Goal: Transaction & Acquisition: Purchase product/service

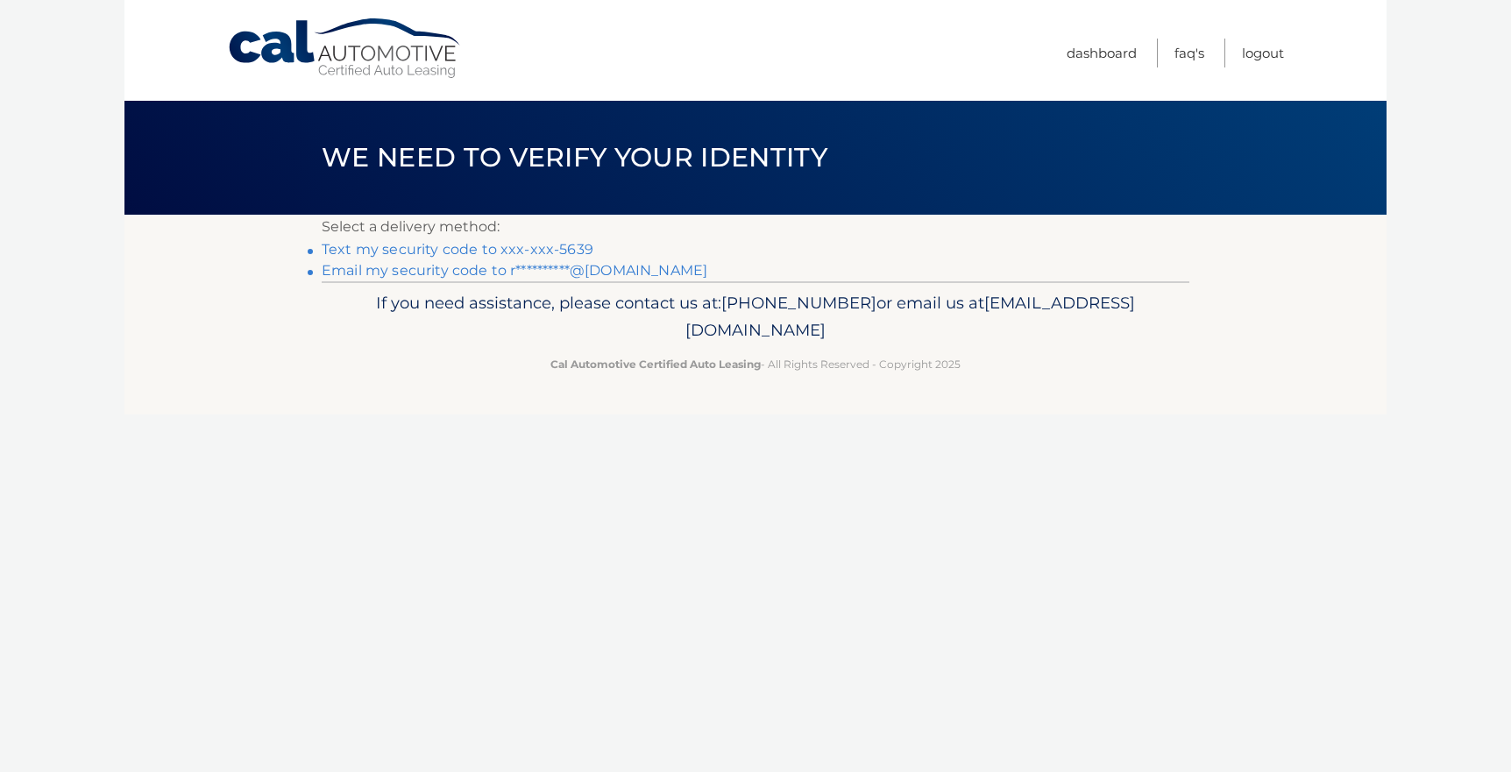
click at [480, 248] on link "Text my security code to xxx-xxx-5639" at bounding box center [458, 249] width 272 height 17
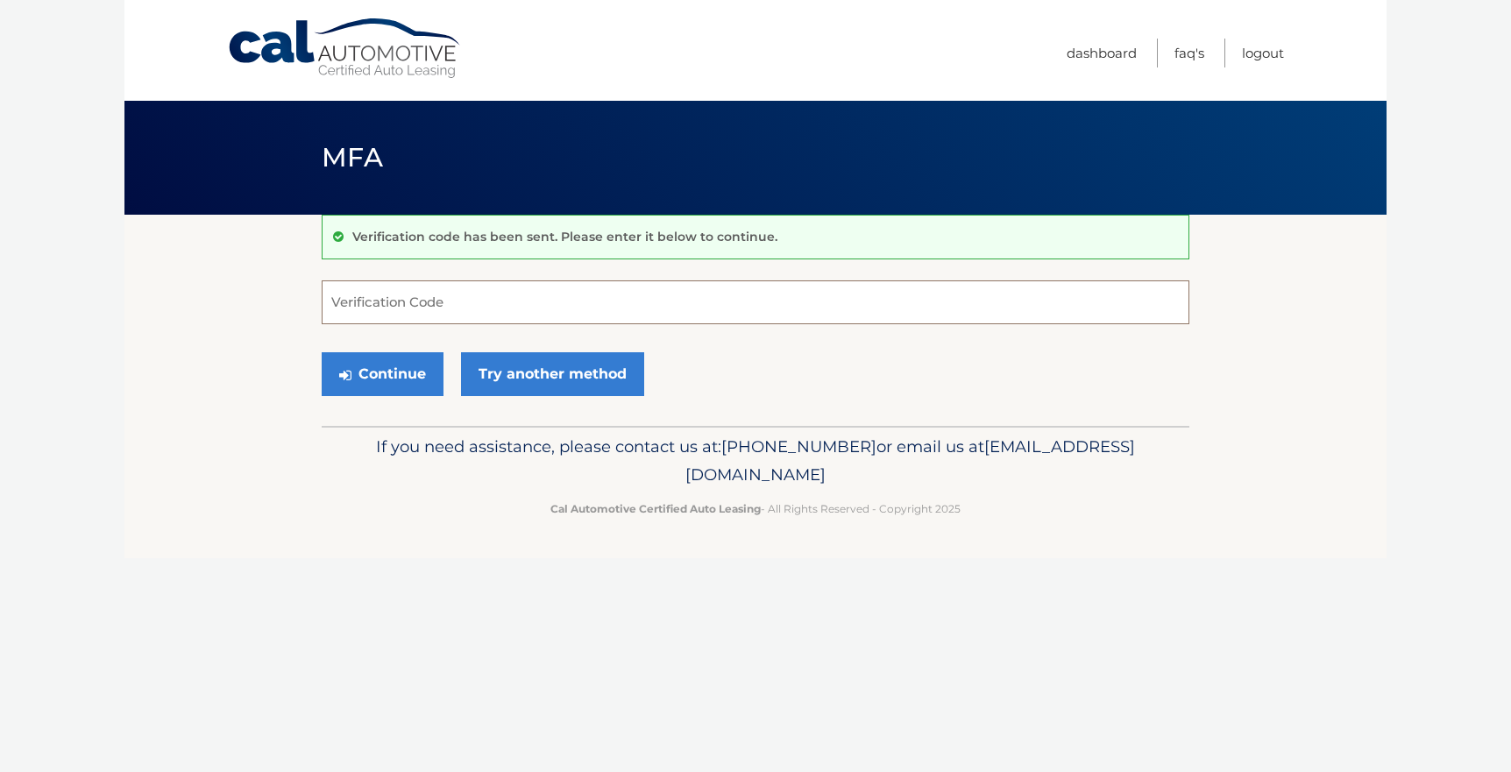
click at [498, 304] on input "Verification Code" at bounding box center [756, 303] width 868 height 44
click at [487, 301] on input "Verification Code" at bounding box center [756, 303] width 868 height 44
type input "621786"
click at [392, 376] on button "Continue" at bounding box center [383, 374] width 122 height 44
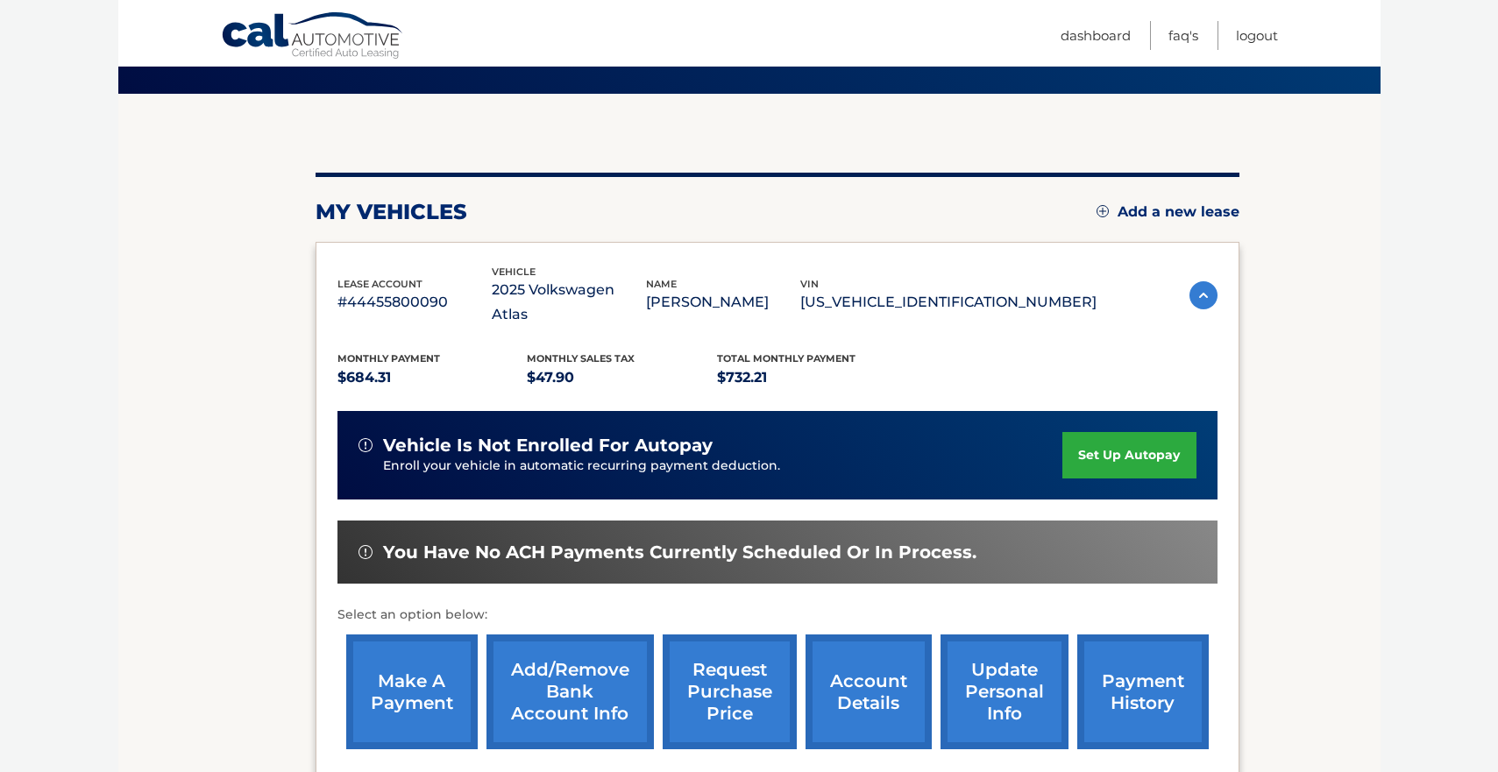
scroll to position [205, 0]
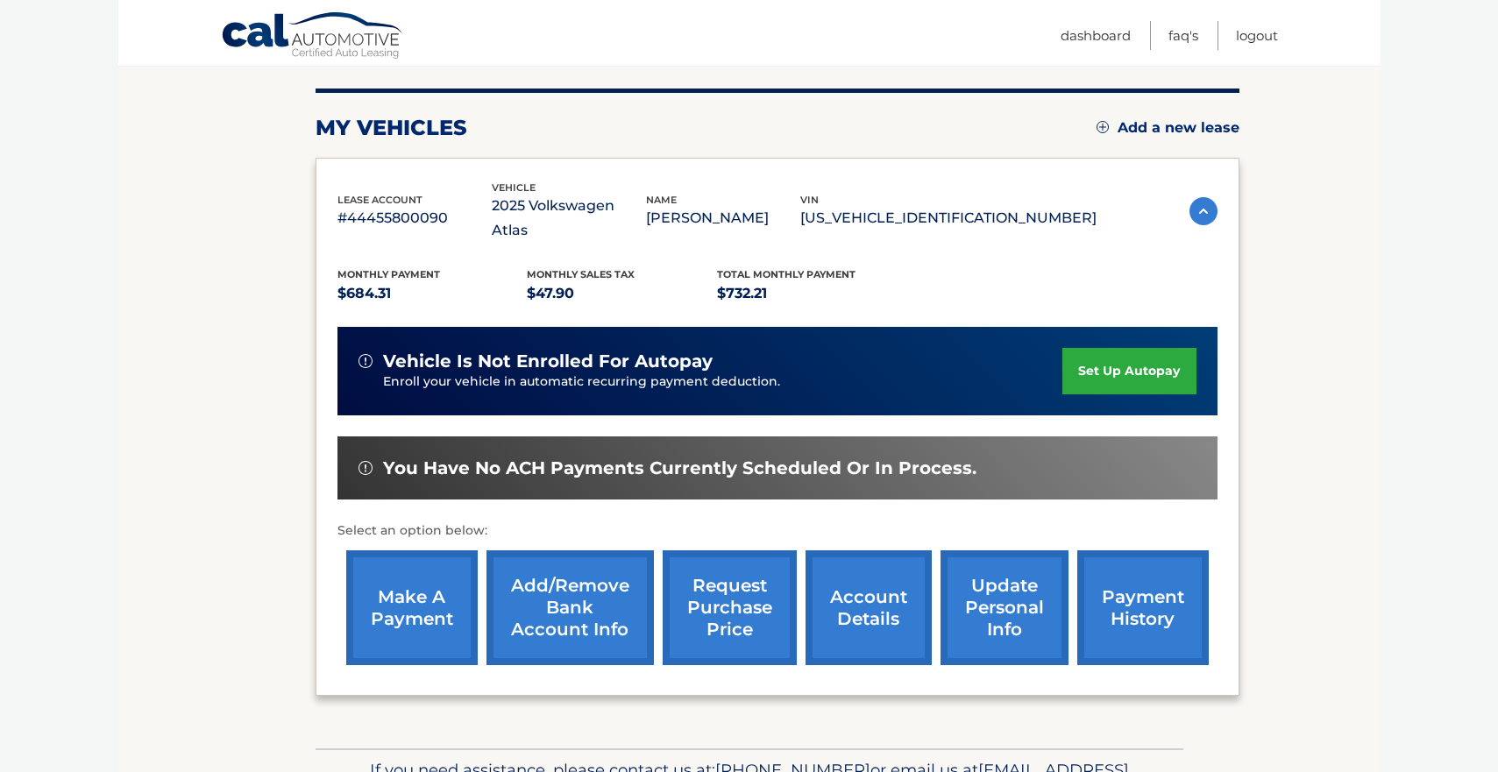
click at [403, 597] on link "make a payment" at bounding box center [412, 608] width 132 height 115
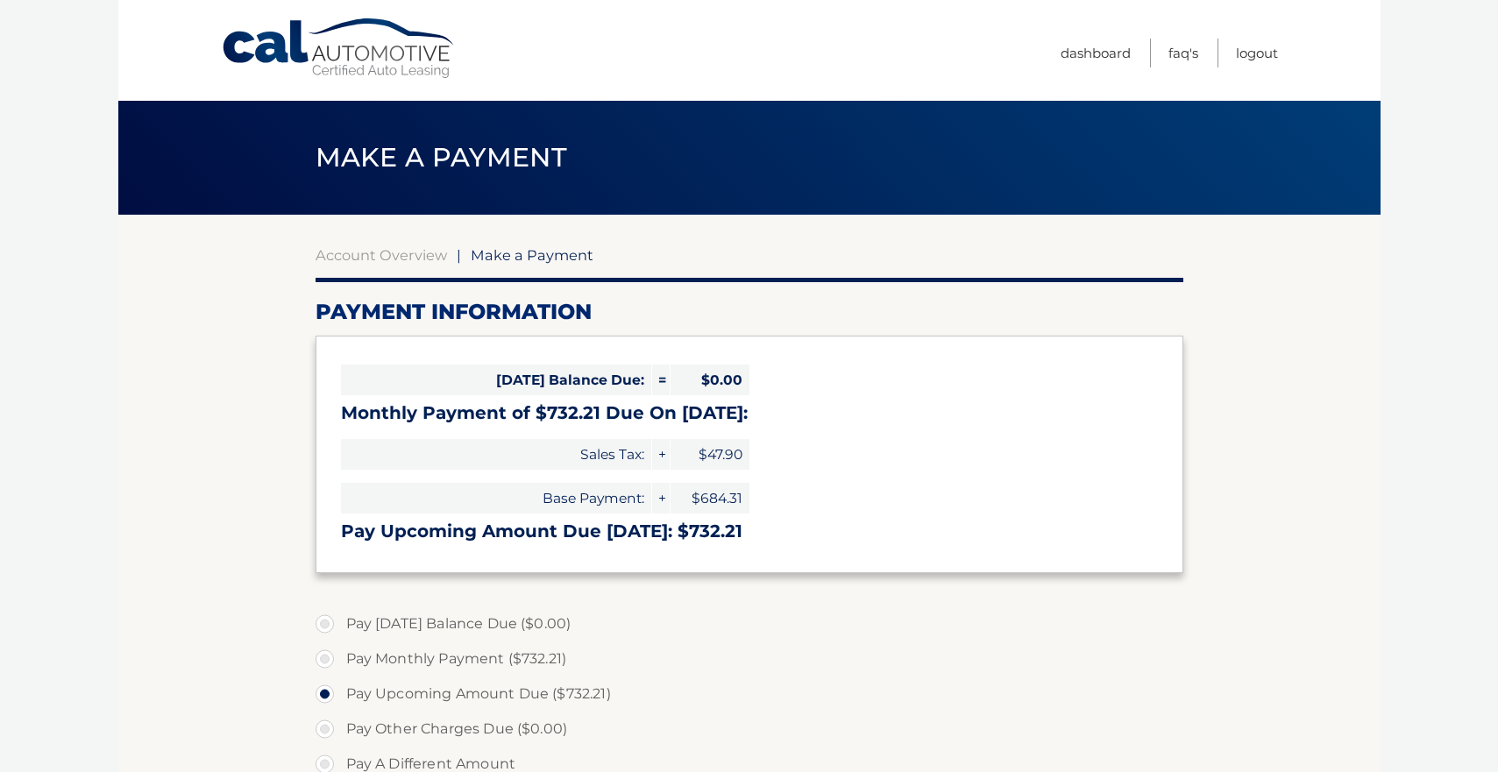
select select "OTczYzFmZjMtYTdmNy00NGZjLWIyMjgtNjRmYjNmOGZhNTZl"
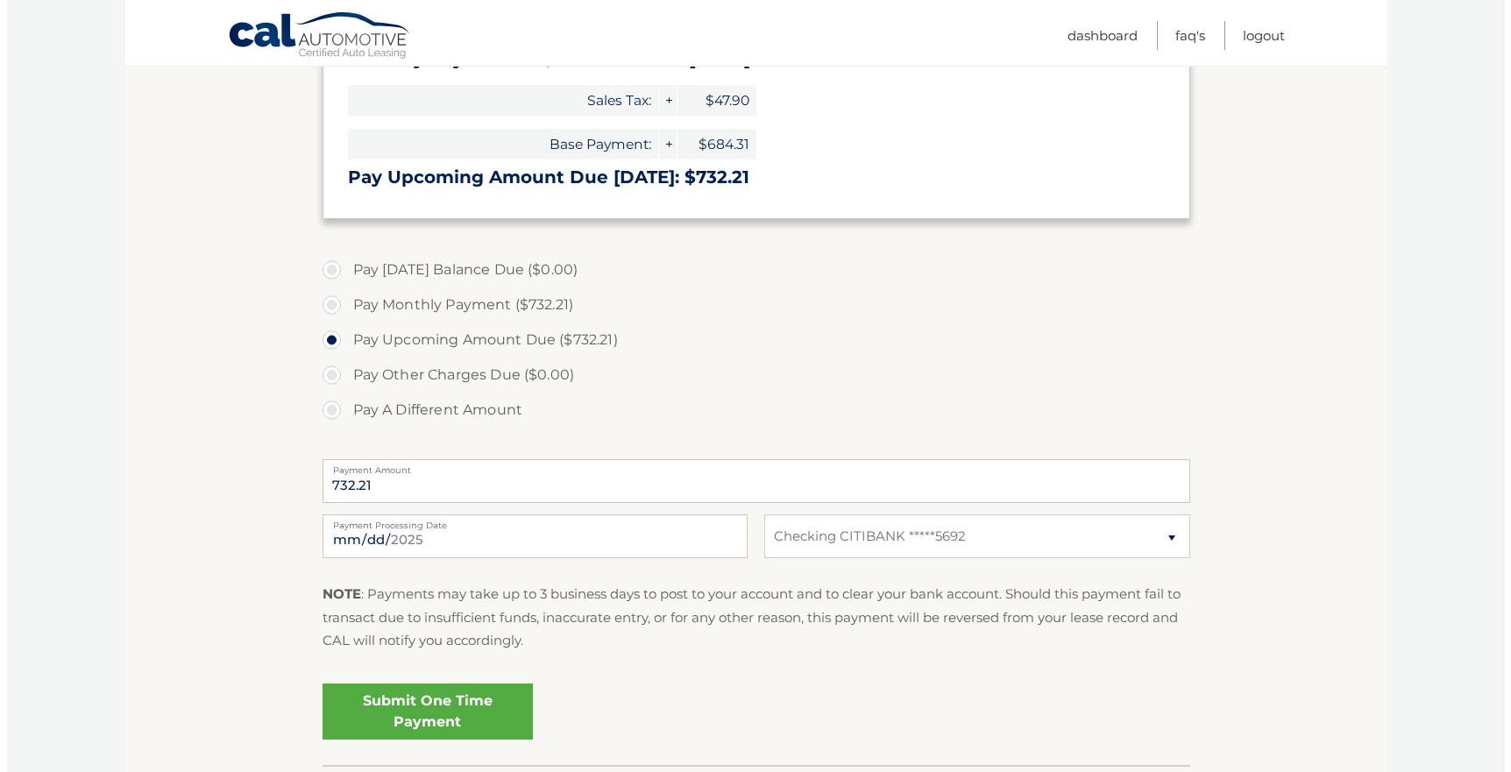
scroll to position [451, 0]
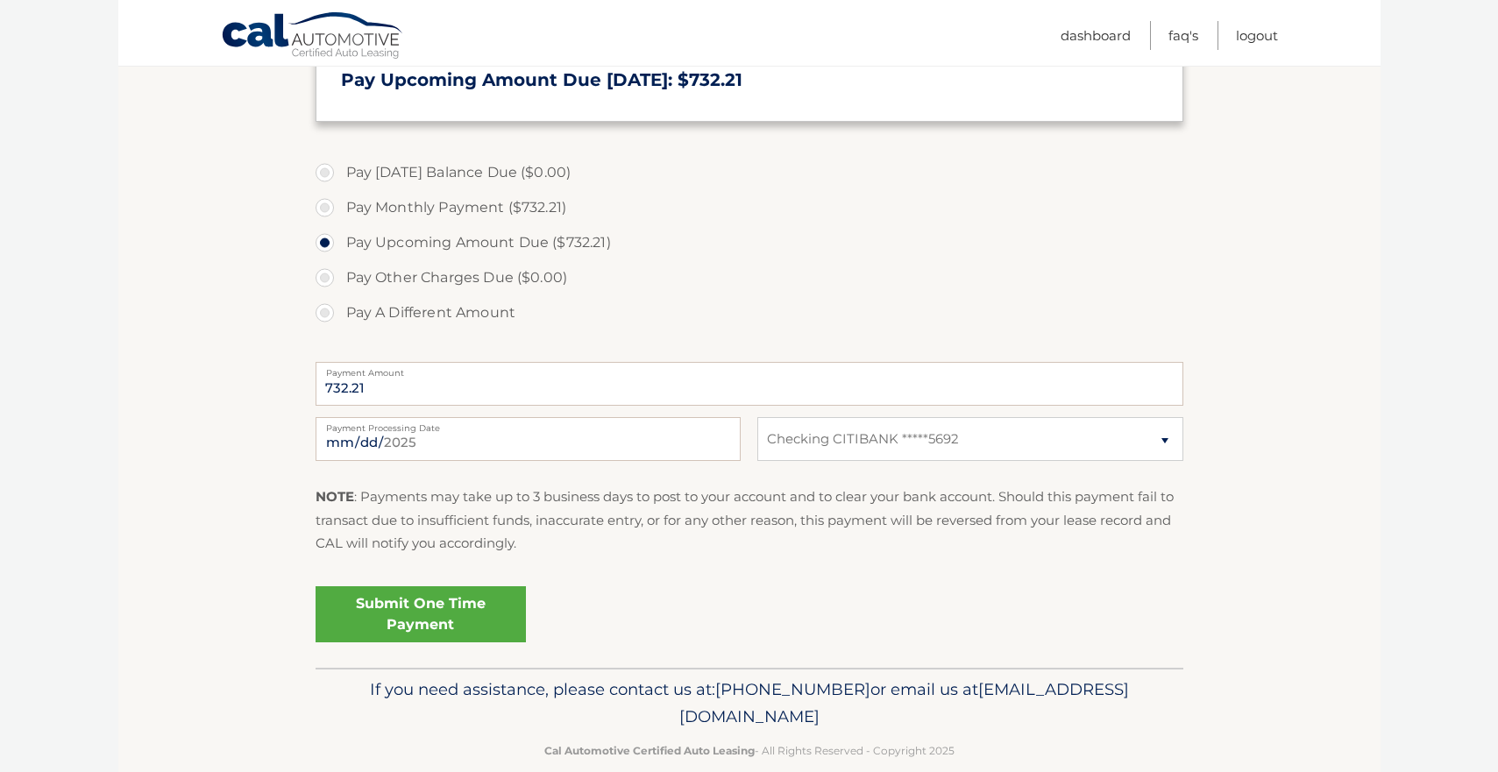
click at [430, 618] on link "Submit One Time Payment" at bounding box center [421, 615] width 210 height 56
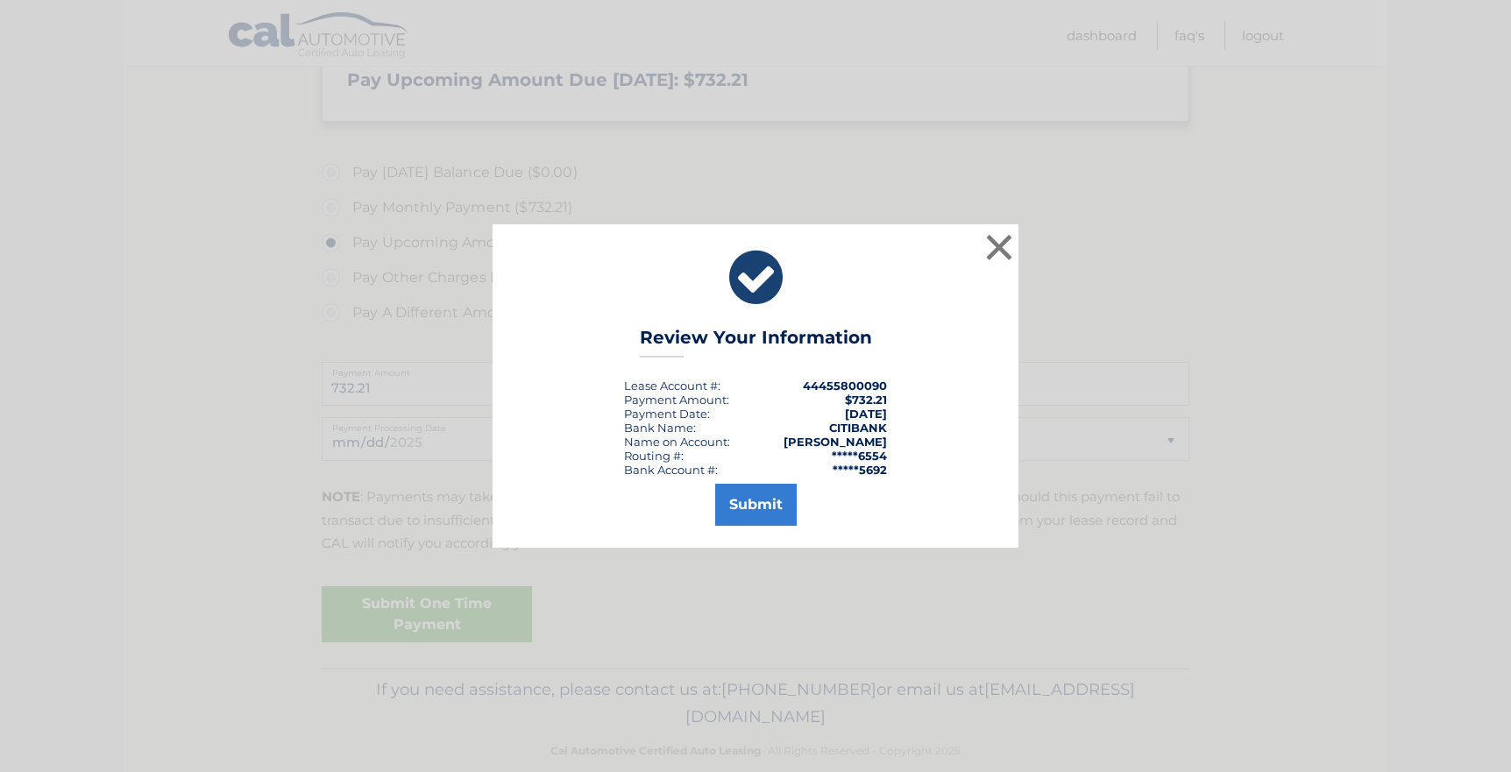
click at [758, 504] on button "Submit" at bounding box center [756, 505] width 82 height 42
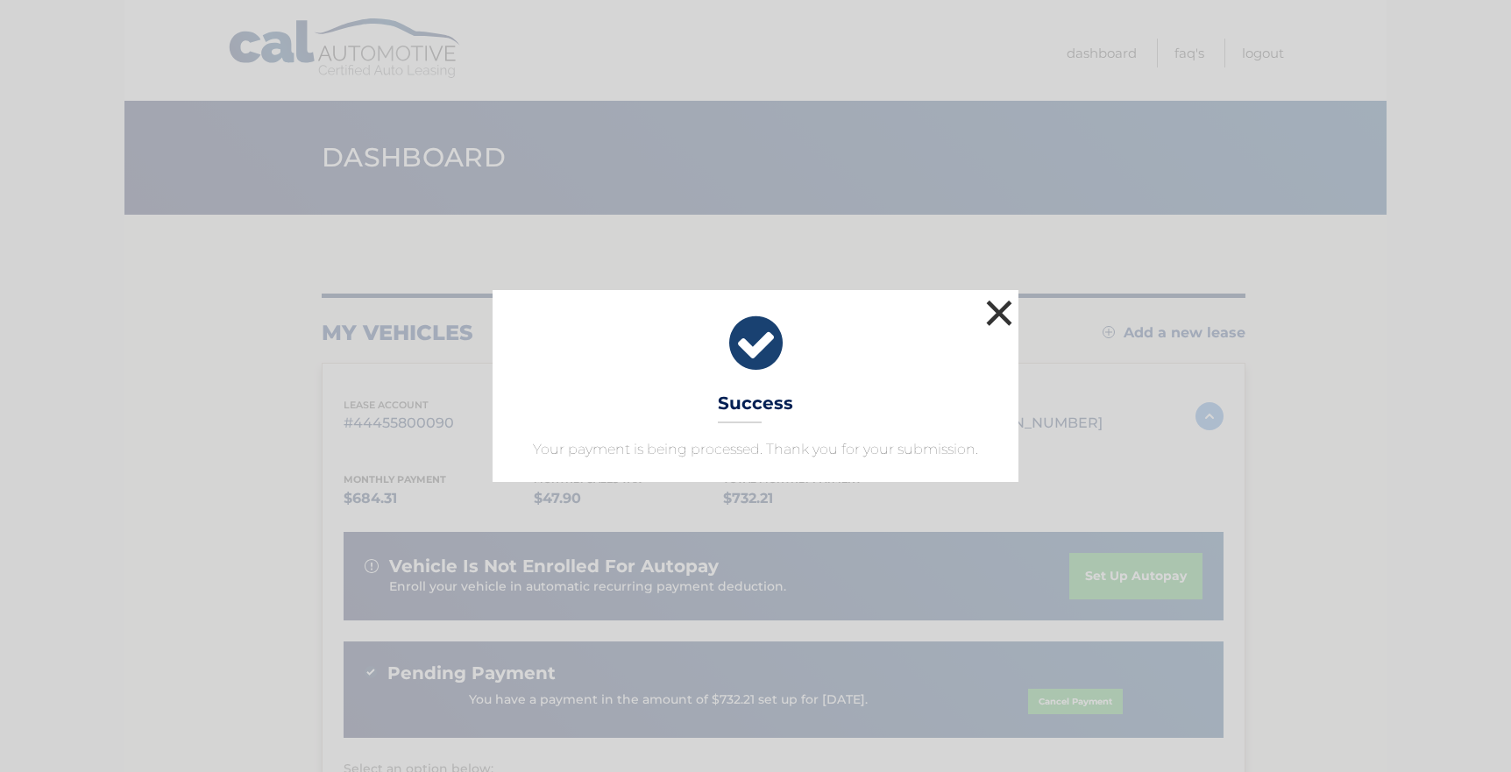
click at [1004, 311] on button "×" at bounding box center [999, 312] width 35 height 35
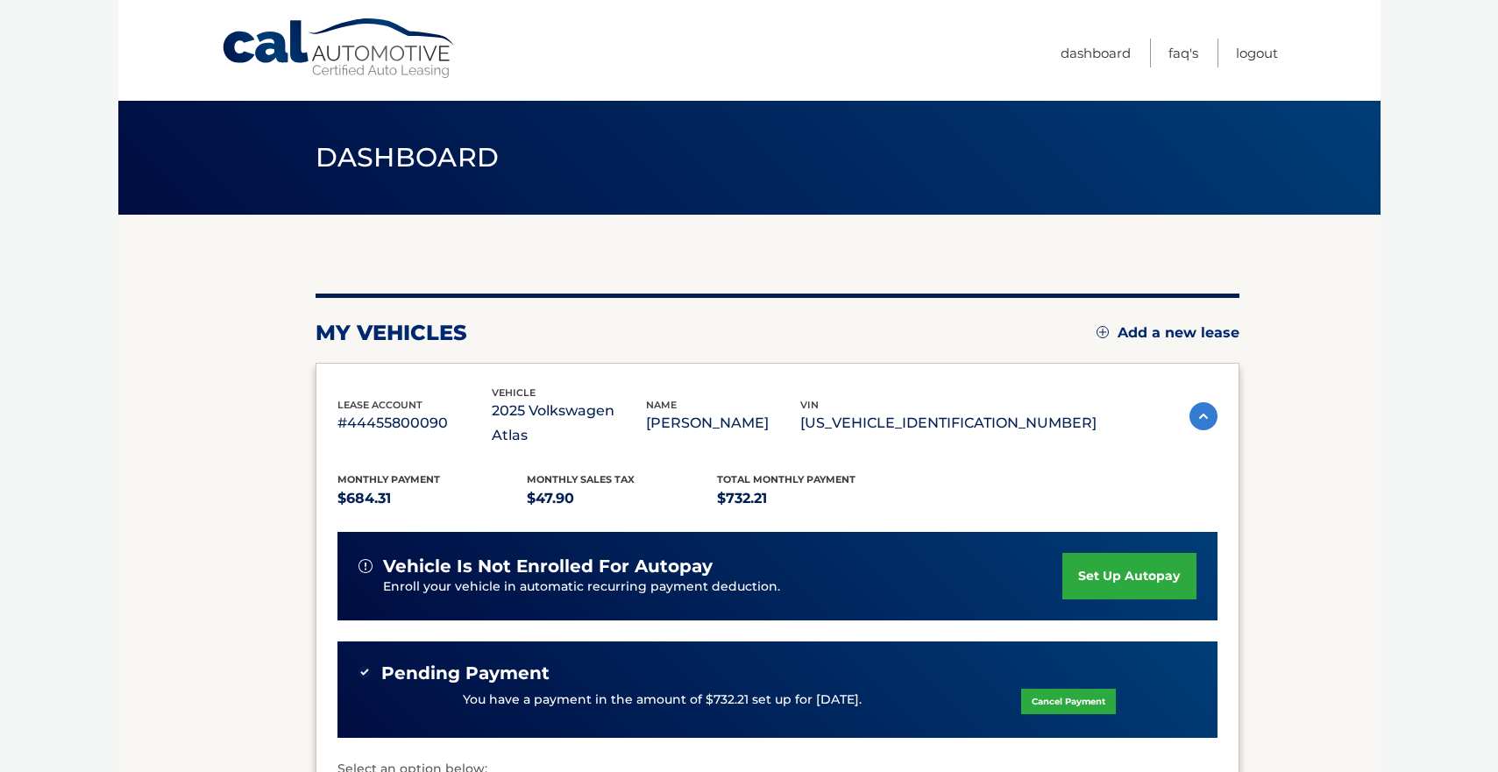
click at [427, 156] on span "Dashboard" at bounding box center [408, 157] width 184 height 32
click at [1097, 55] on link "Dashboard" at bounding box center [1096, 53] width 70 height 29
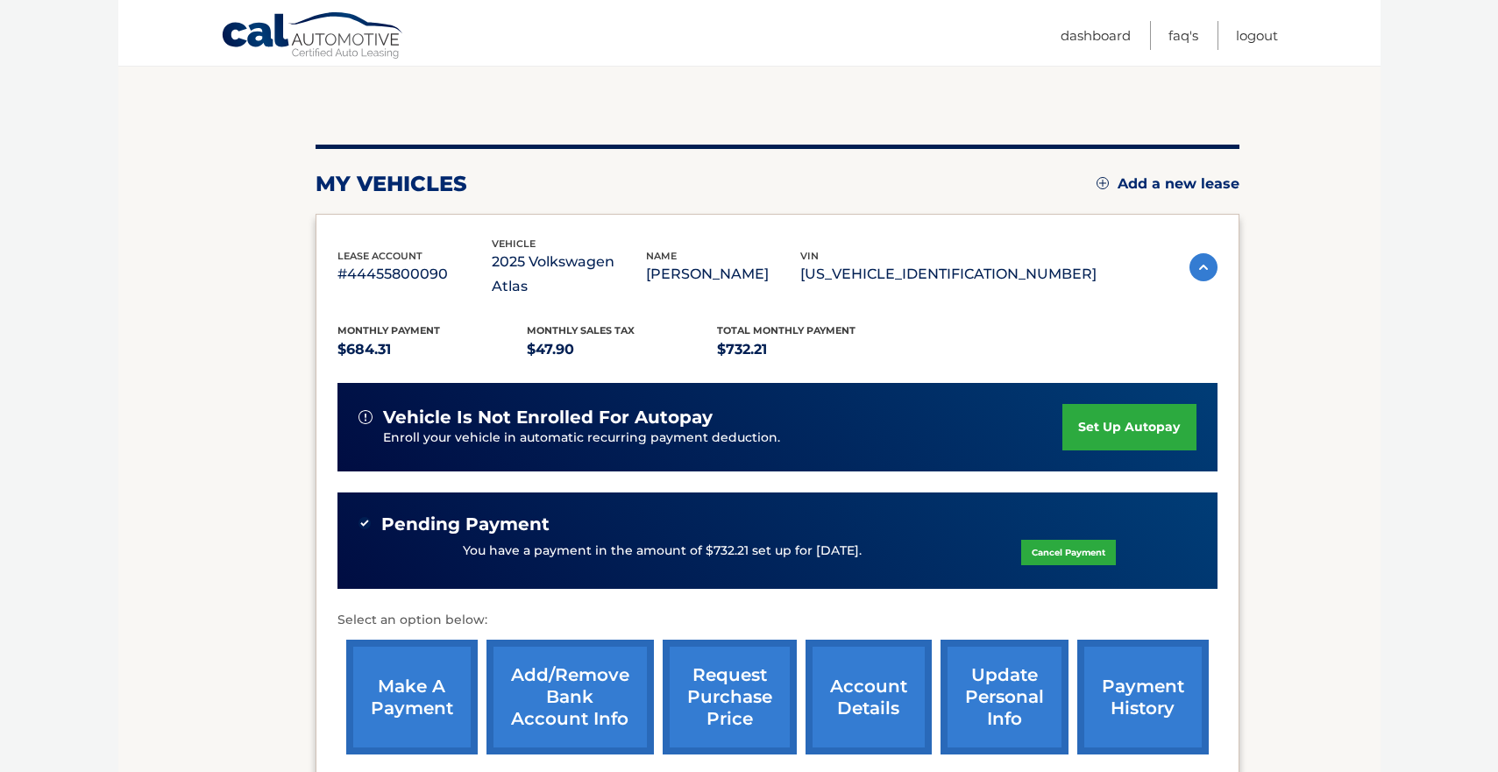
scroll to position [302, 0]
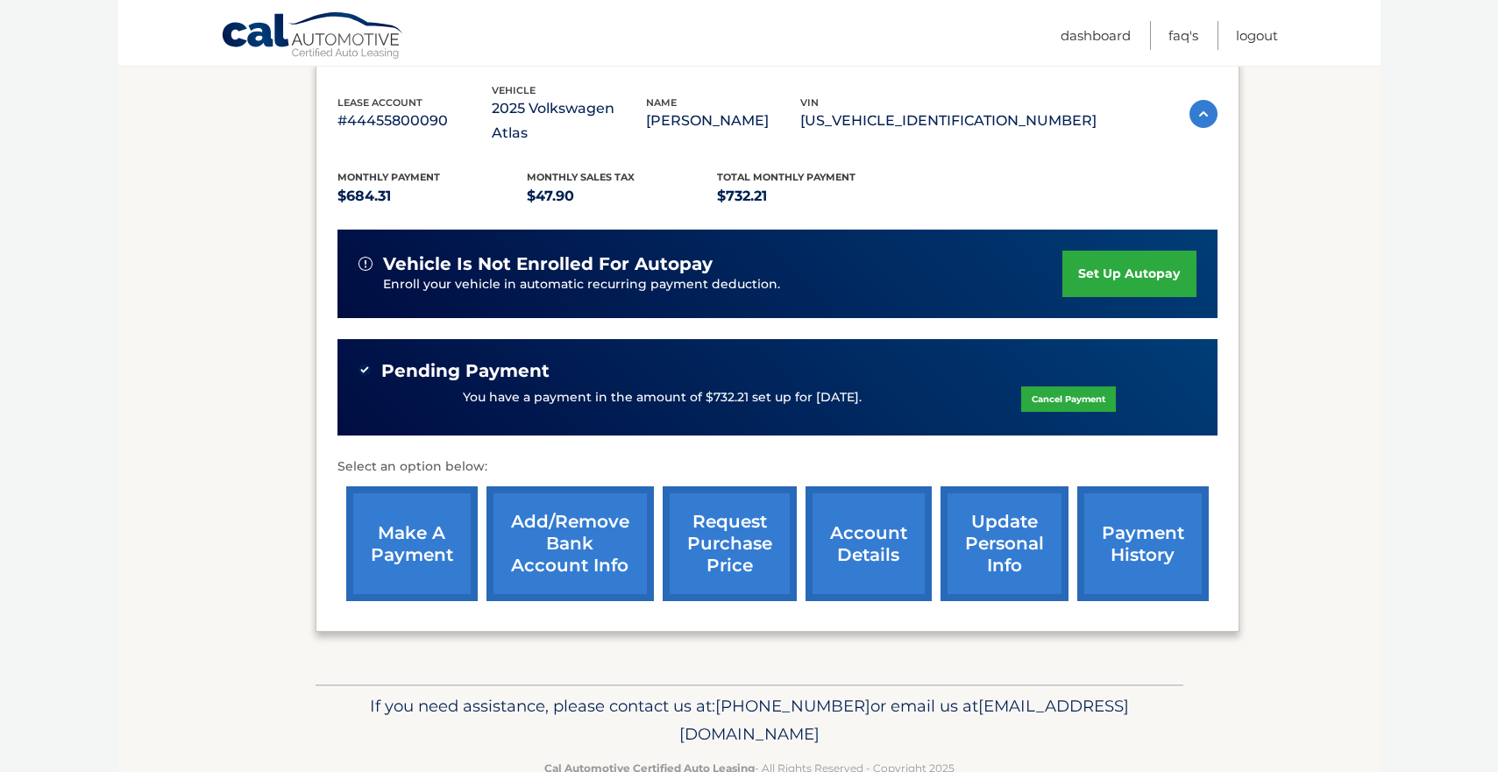
click at [1166, 523] on link "payment history" at bounding box center [1143, 544] width 132 height 115
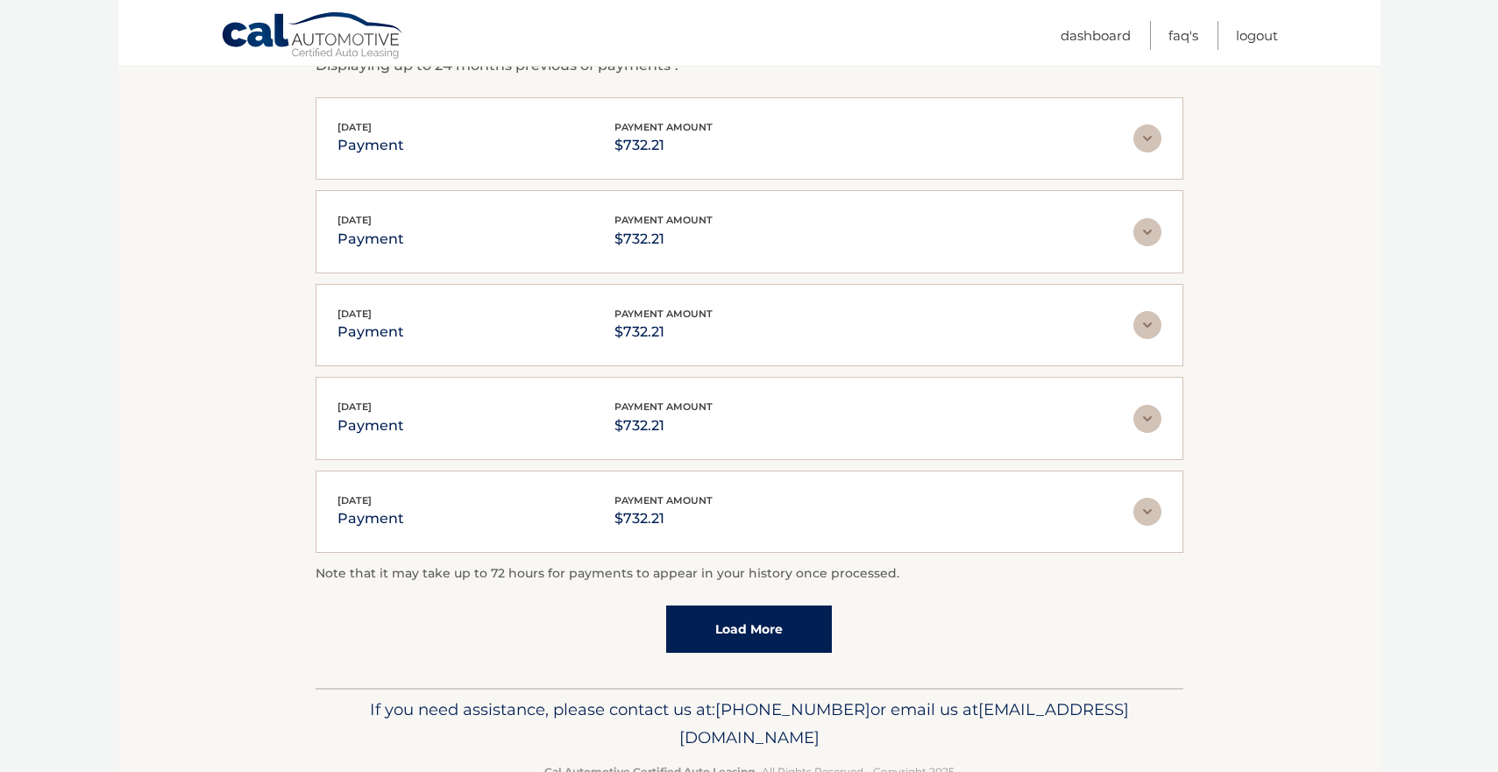
scroll to position [374, 0]
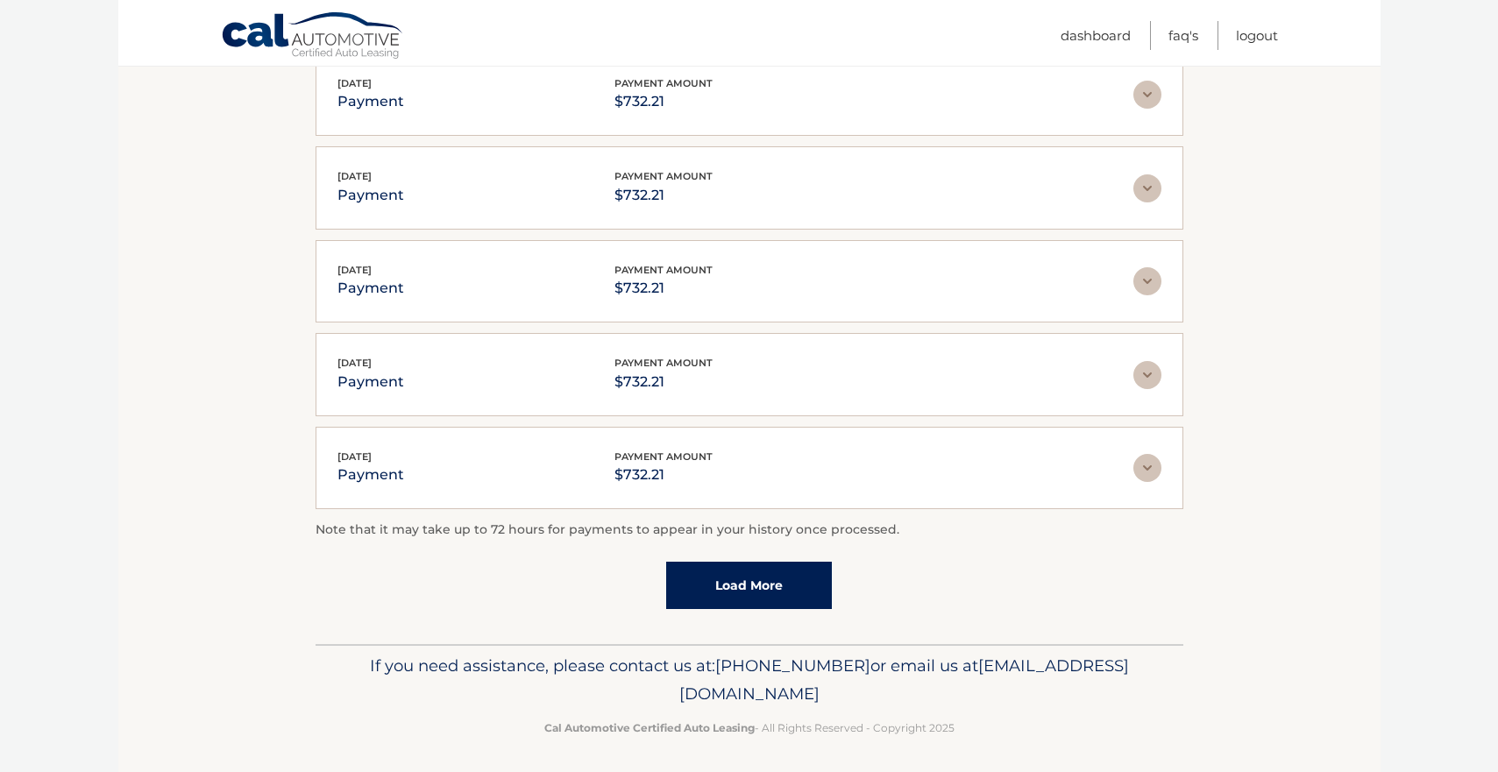
click at [791, 574] on link "Load More" at bounding box center [749, 585] width 166 height 47
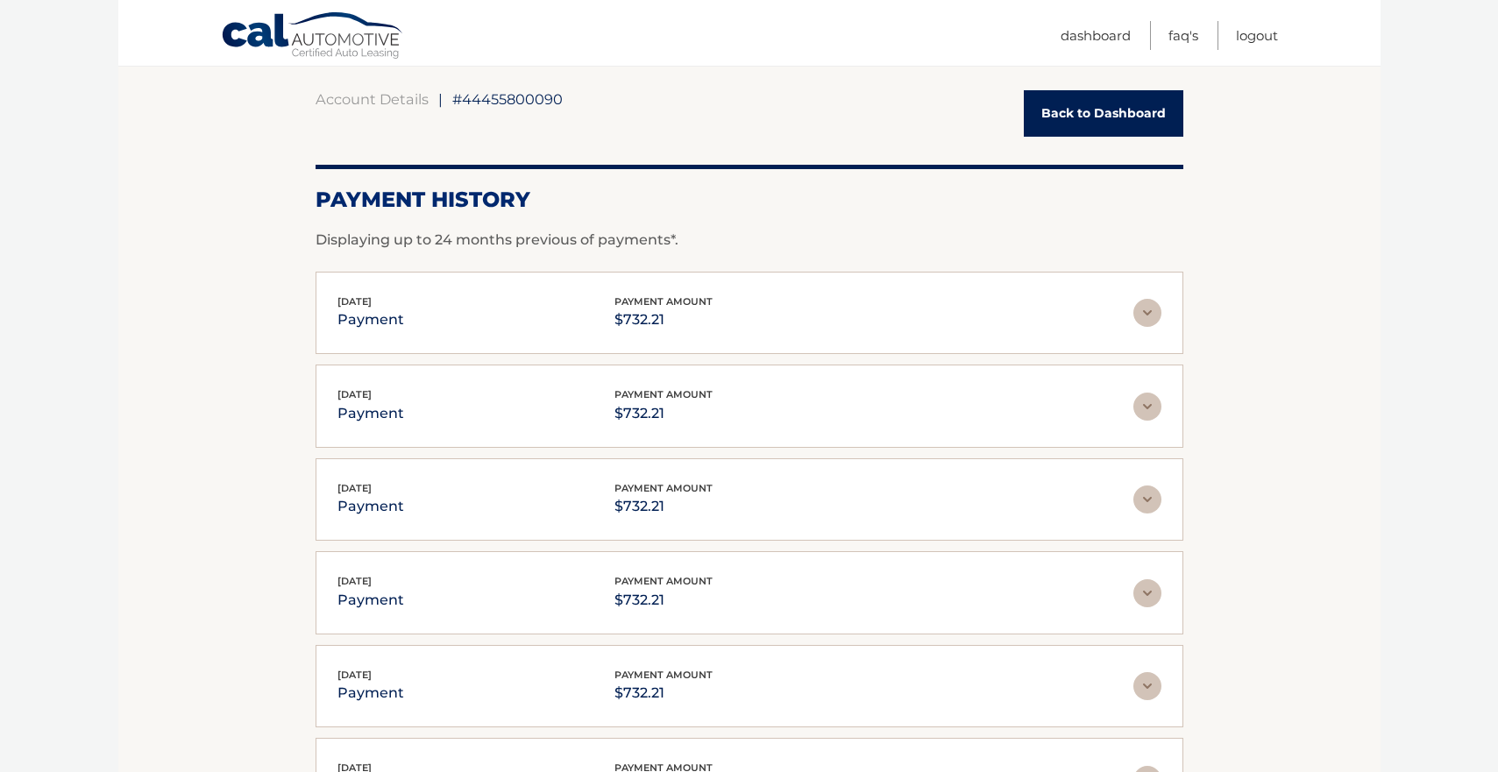
scroll to position [0, 0]
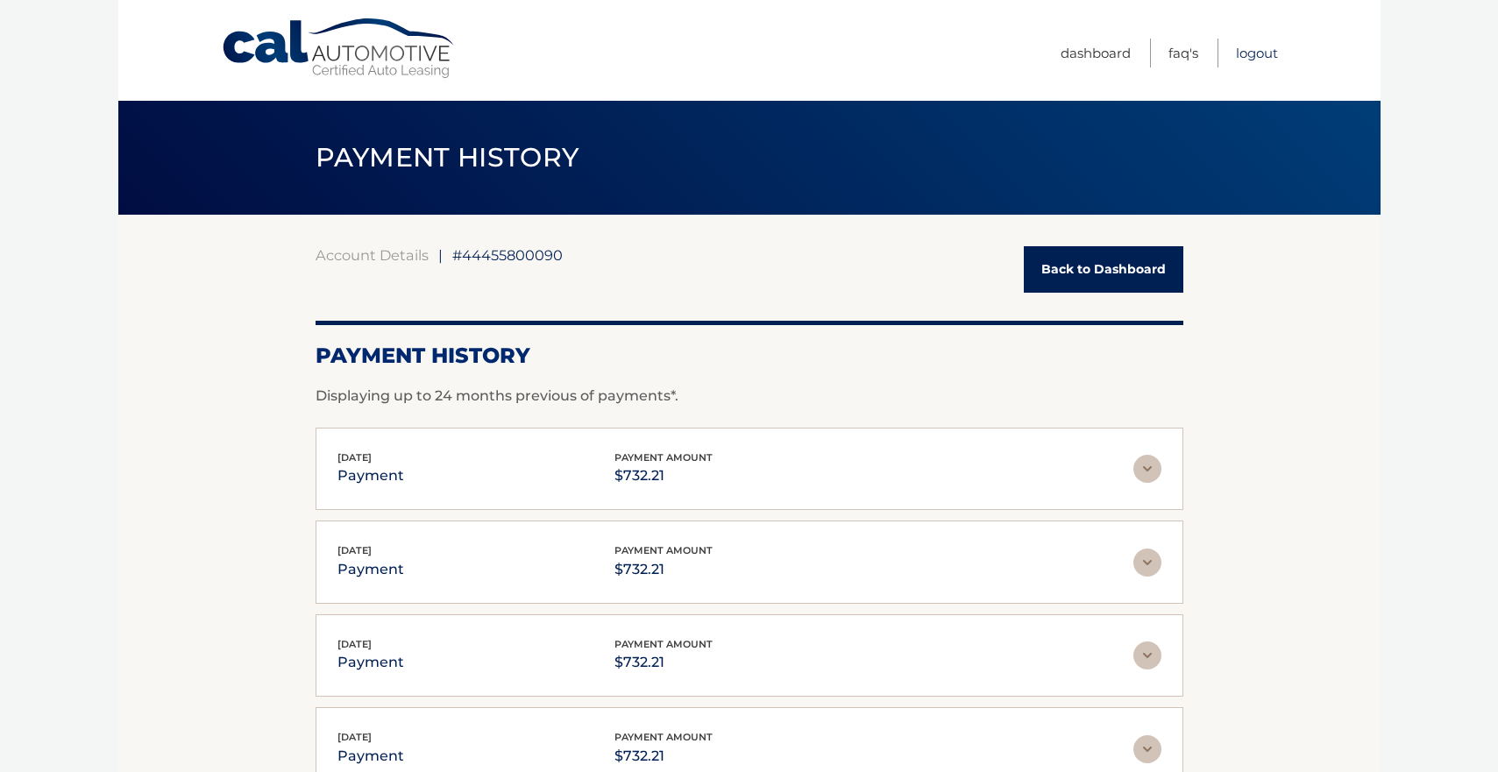
click at [1269, 53] on link "Logout" at bounding box center [1257, 53] width 42 height 29
